Goal: Communication & Community: Answer question/provide support

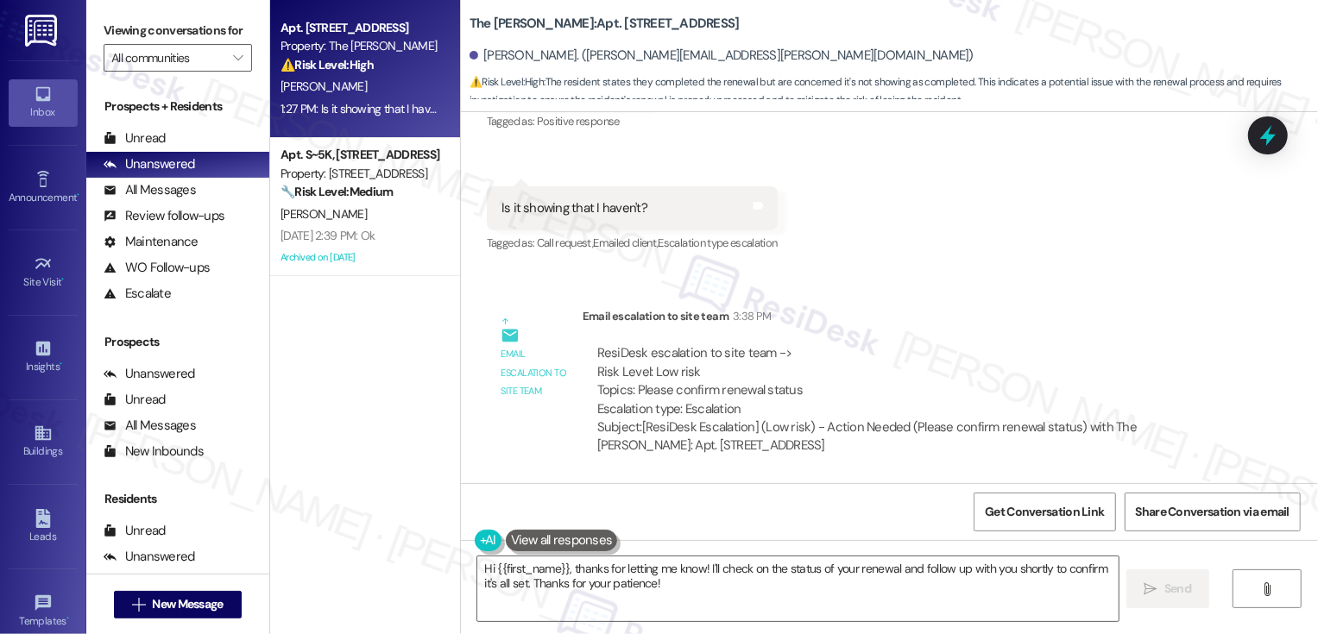
scroll to position [7811, 0]
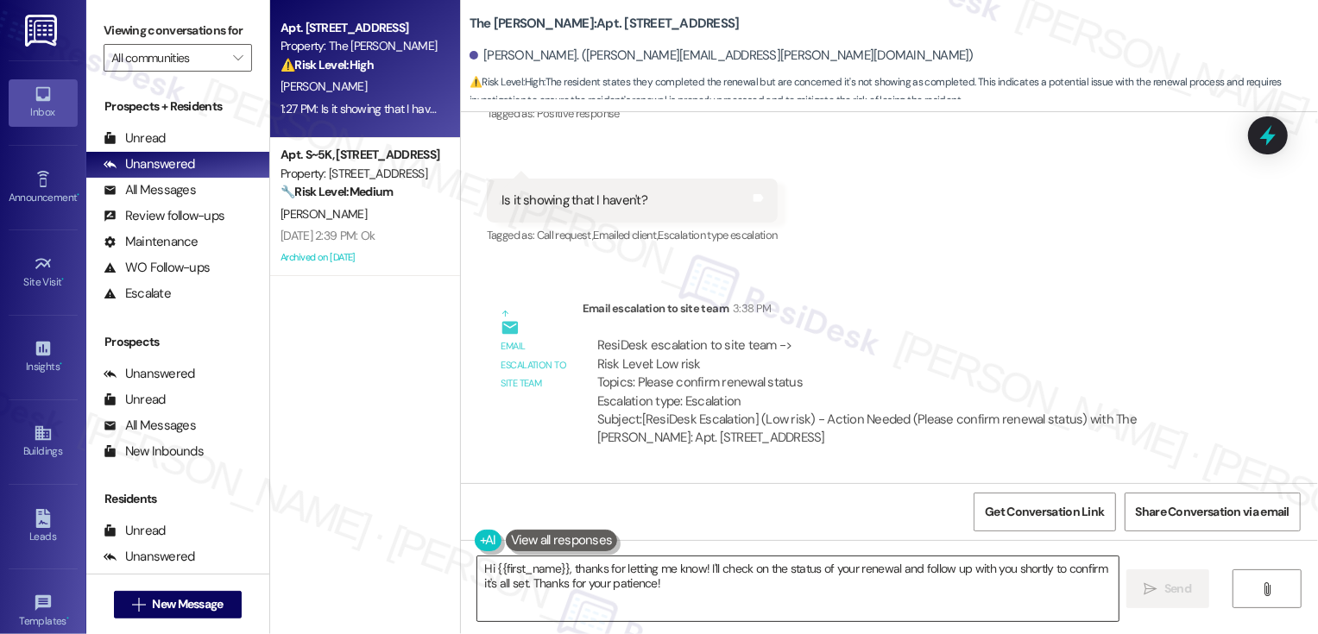
drag, startPoint x: 703, startPoint y: 567, endPoint x: 725, endPoint y: 591, distance: 32.4
click at [725, 593] on textarea "Hi {{first_name}}, thanks for letting me know! I'll check on the status of your…" at bounding box center [797, 589] width 641 height 65
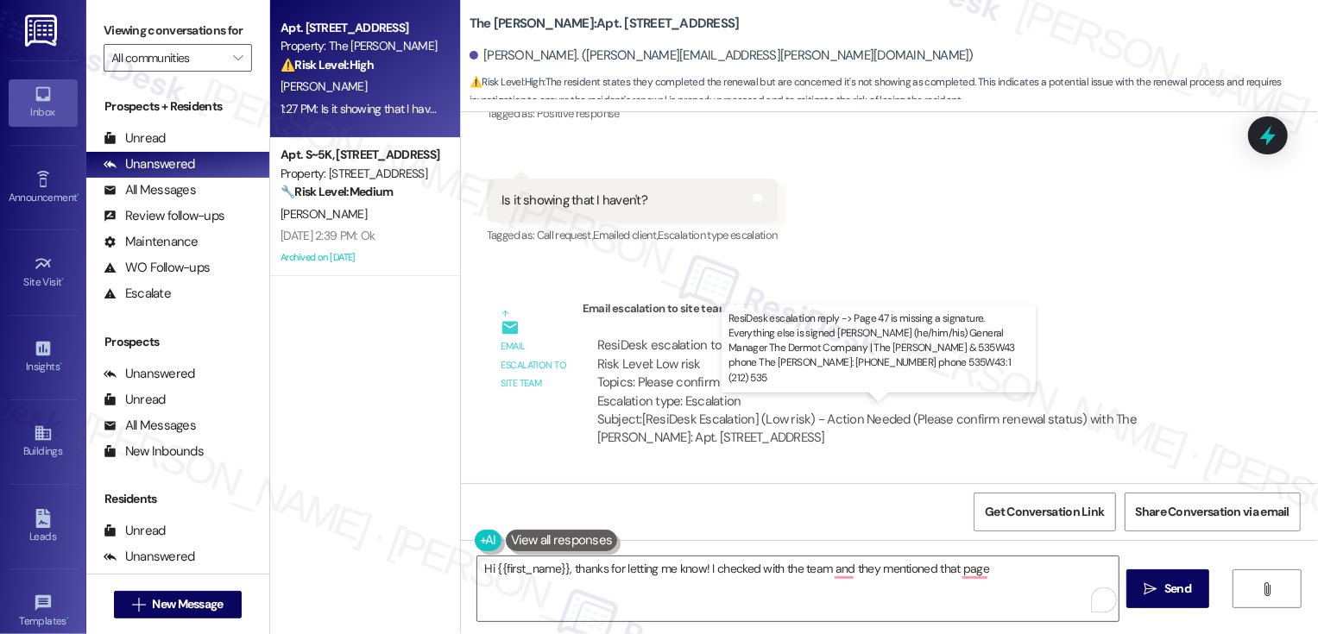
drag, startPoint x: 615, startPoint y: 428, endPoint x: 880, endPoint y: 434, distance: 265.0
click at [880, 550] on div "ResiDesk escalation reply -> Page 47 is missing a signature. Everything else is…" at bounding box center [892, 586] width 591 height 72
copy div "47 is missing a signature. Everything else is signed"
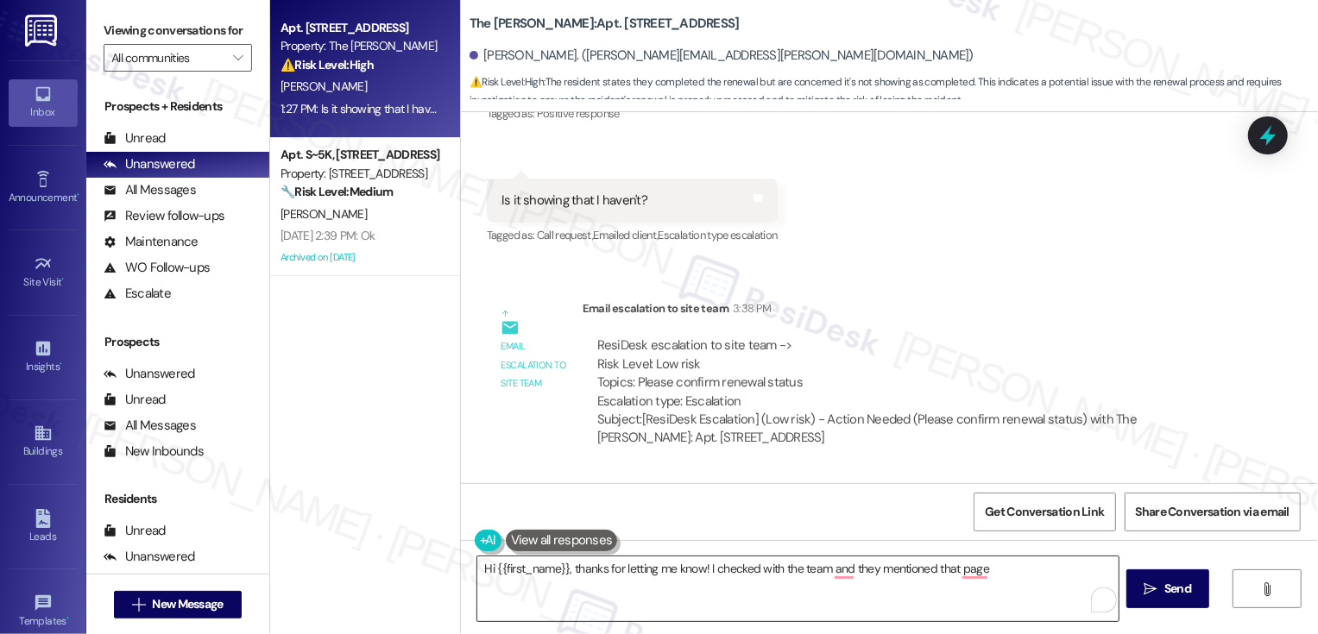
click at [1015, 582] on textarea "Hi {{first_name}}, thanks for letting me know! I checked with the team and they…" at bounding box center [797, 589] width 641 height 65
paste textarea "47 is missing a signature. Everything else is signed"
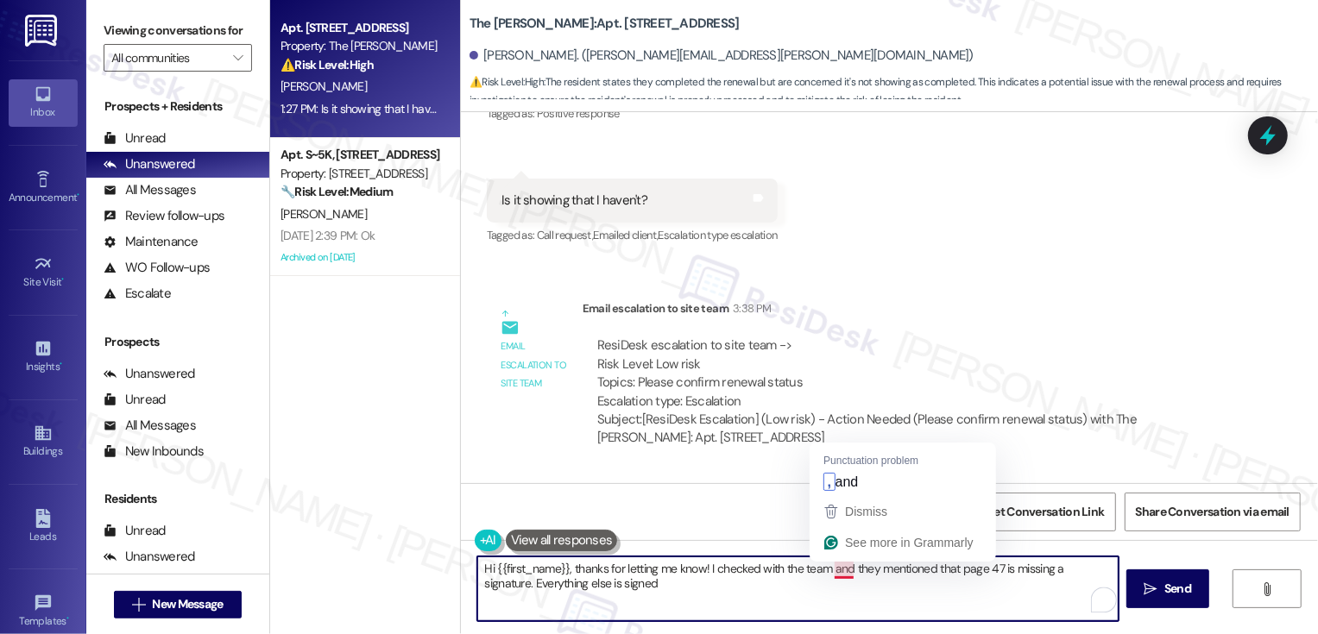
click at [828, 569] on textarea "Hi {{first_name}}, thanks for letting me know! I checked with the team and they…" at bounding box center [797, 589] width 641 height 65
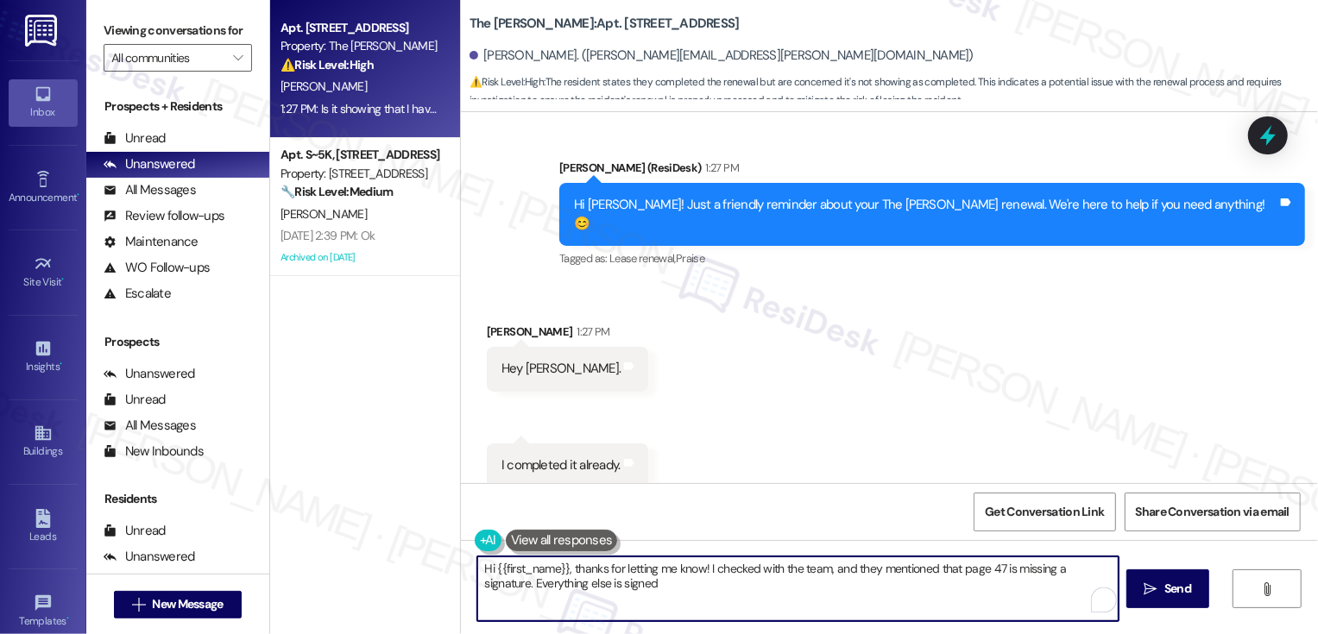
scroll to position [7422, 0]
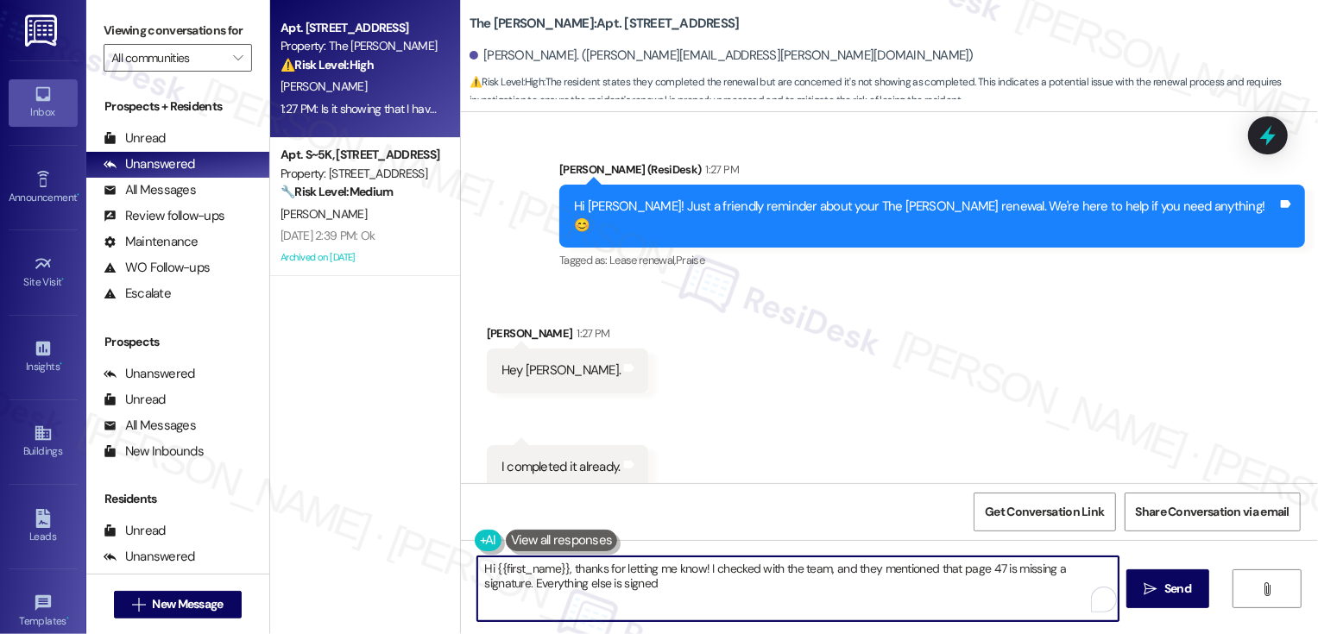
click at [686, 587] on textarea "Hi {{first_name}}, thanks for letting me know! I checked with the team, and the…" at bounding box center [797, 589] width 641 height 65
type textarea "Hi {{first_name}}, thanks for letting me know! I checked with the team, and the…"
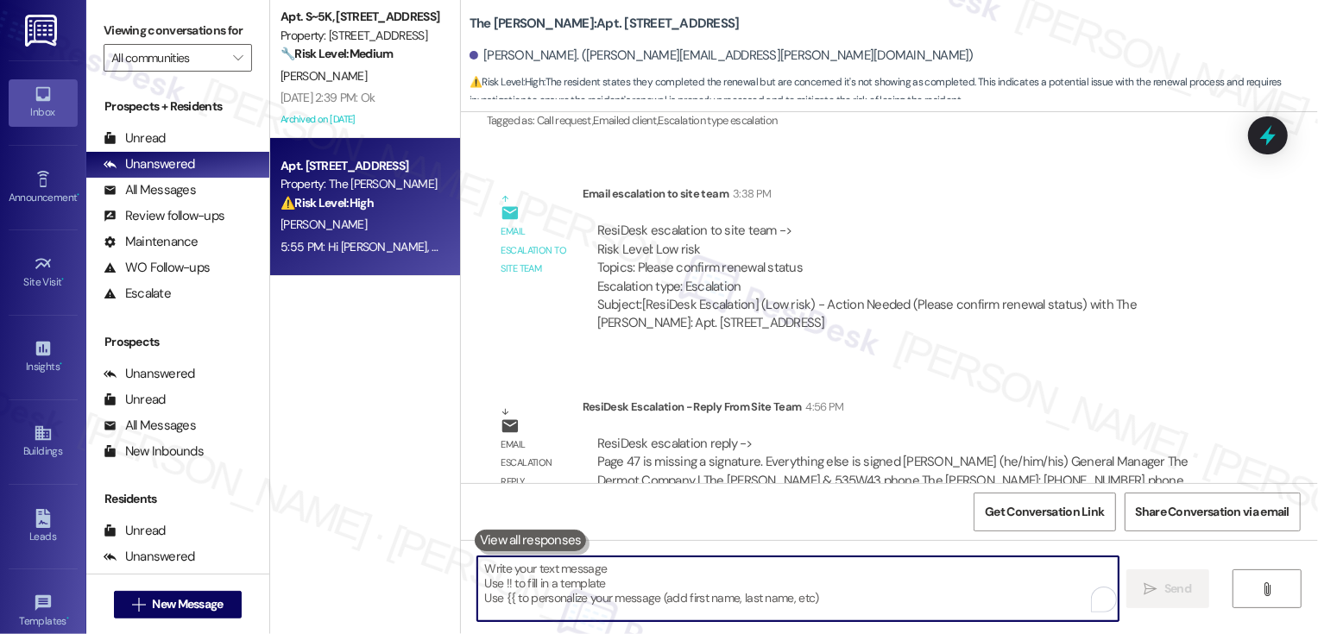
scroll to position [7950, 0]
